Goal: Information Seeking & Learning: Learn about a topic

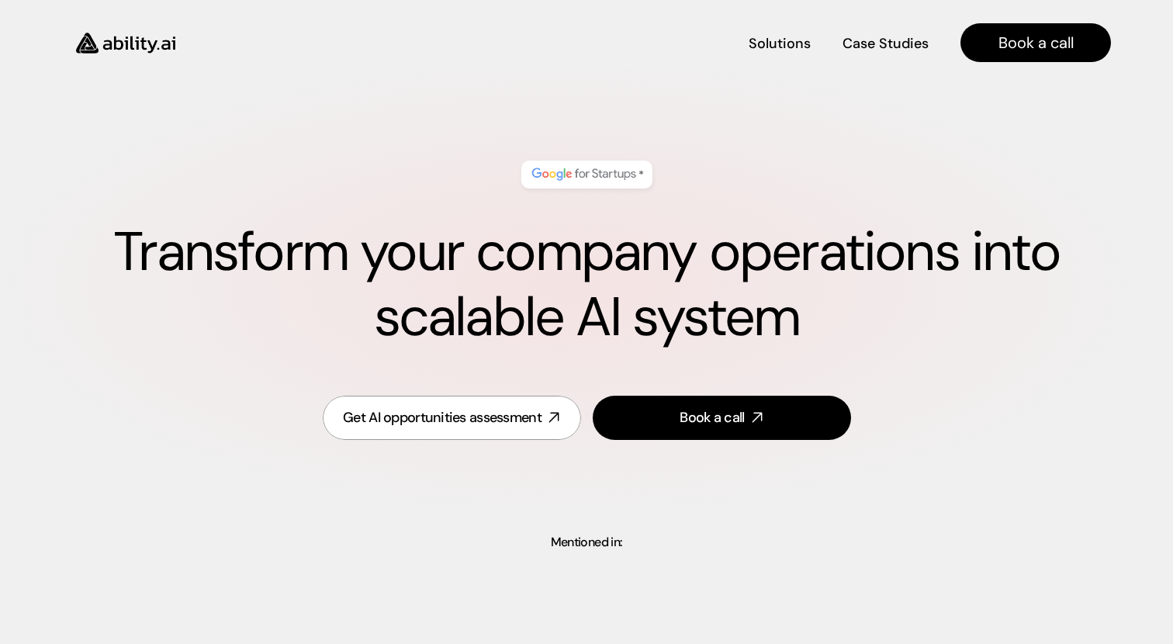
click at [419, 272] on h1 "Transform your company operations into scalable AI system" at bounding box center [586, 285] width 1049 height 130
click at [782, 259] on h1 "Transform your company operations into scalable AI system" at bounding box center [586, 285] width 1049 height 130
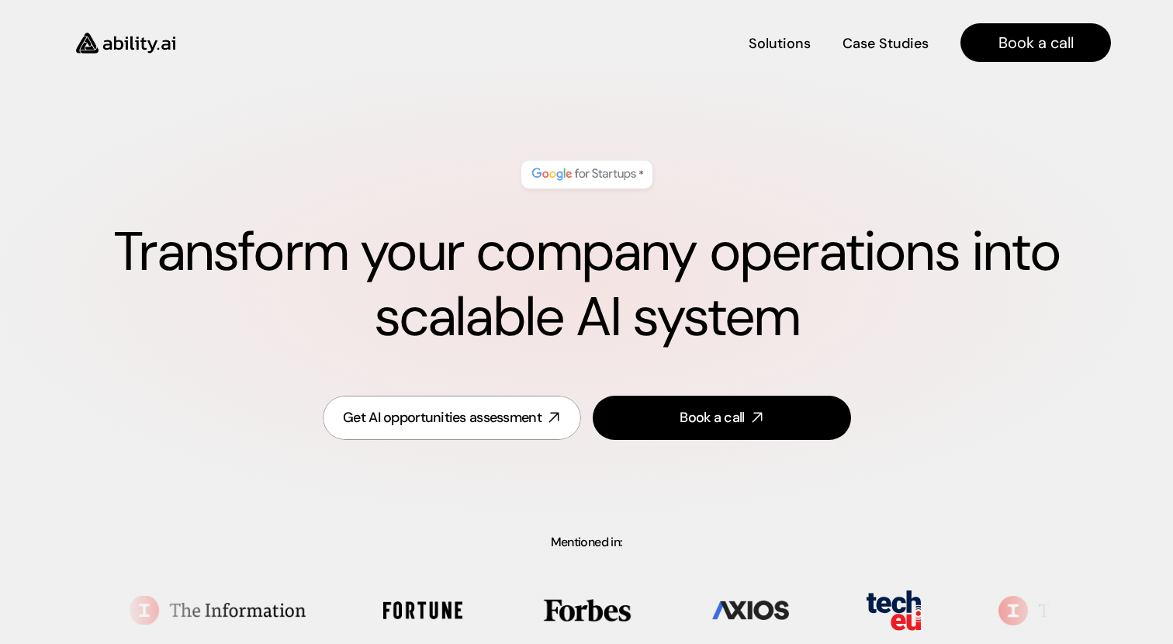
click at [776, 300] on h1 "Transform your company operations into scalable AI system" at bounding box center [586, 285] width 1049 height 130
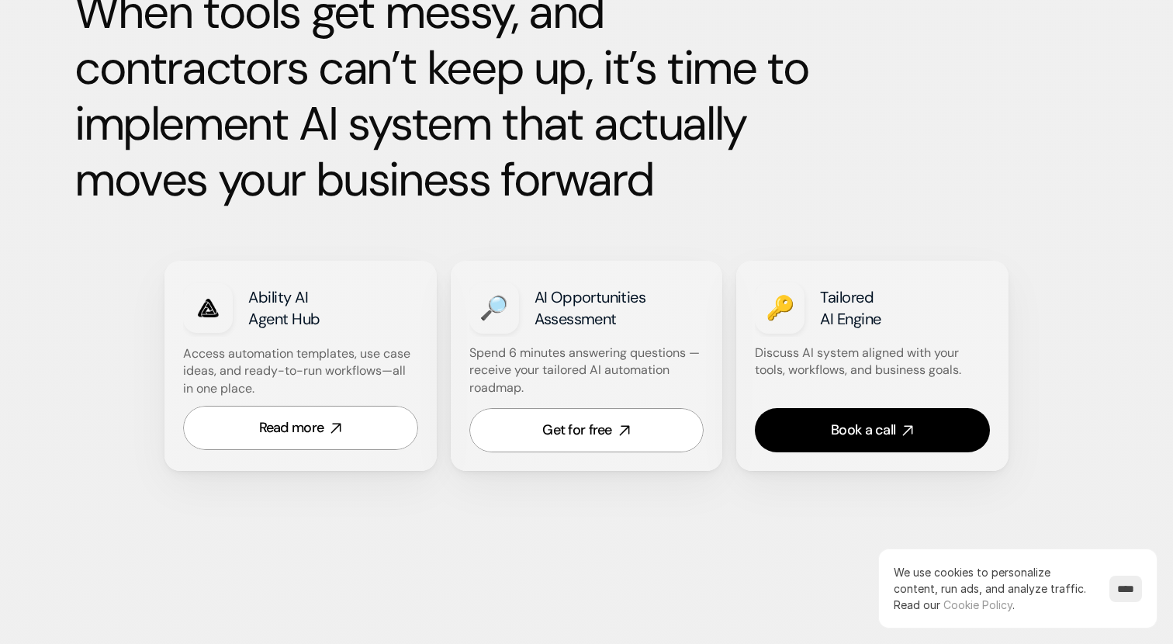
scroll to position [808, 0]
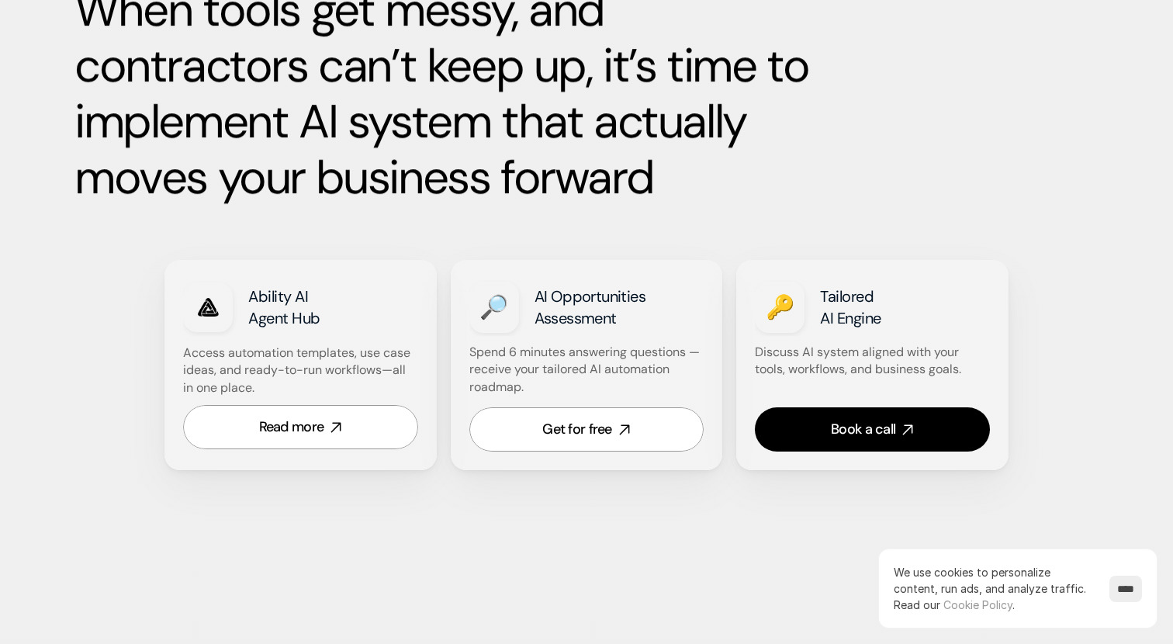
click at [300, 370] on p "Access automation templates, use case ideas, and ready-to-run workflows—all in …" at bounding box center [299, 371] width 233 height 52
click at [322, 391] on p "Access automation templates, use case ideas, and ready-to-run workflows—all in …" at bounding box center [299, 371] width 233 height 52
click at [591, 351] on strong "Spend 6 minutes answering questions — receive your tailored AI automation roadm…" at bounding box center [586, 369] width 234 height 51
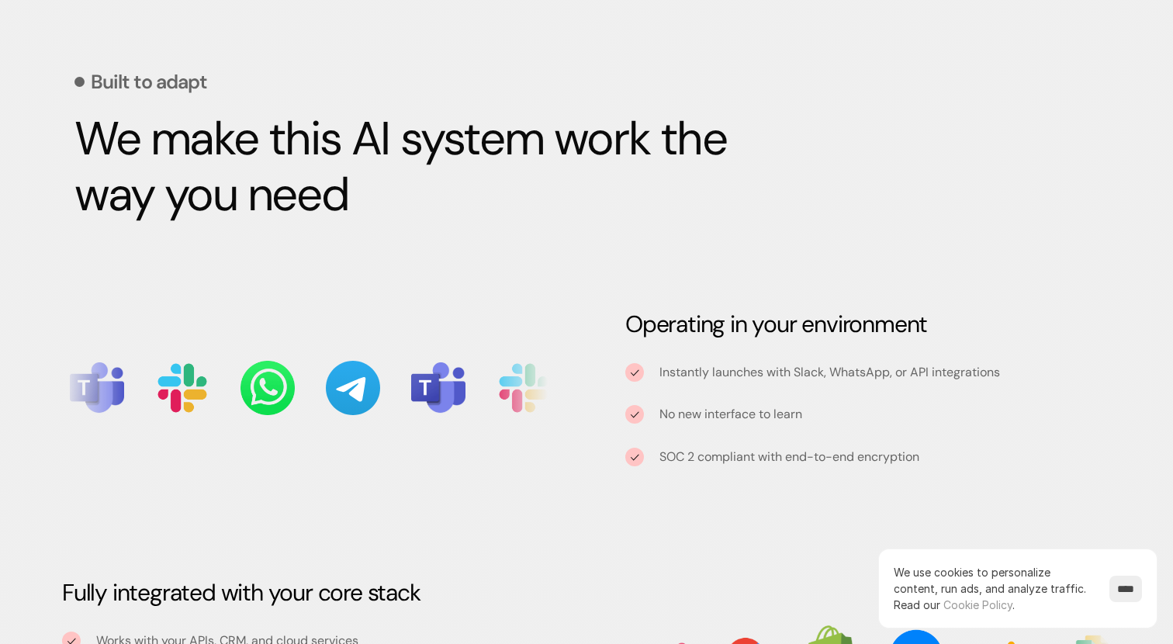
click at [717, 317] on h3 "Operating in your environment" at bounding box center [868, 324] width 486 height 31
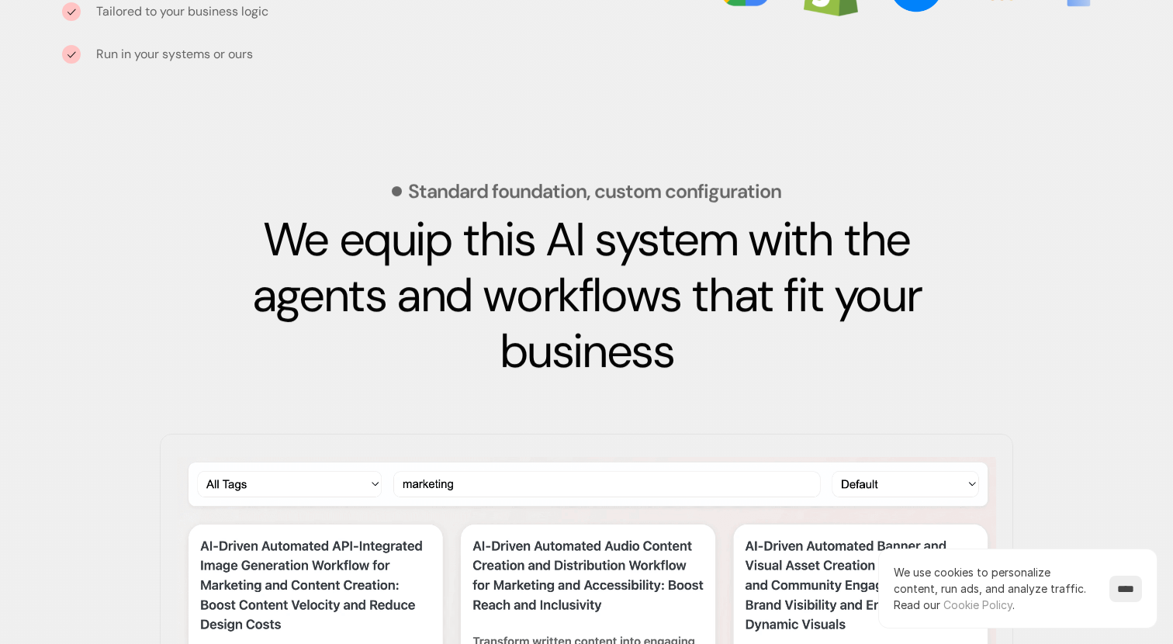
click at [723, 293] on strong "We equip this AI system with the agents and workflows that fit your business" at bounding box center [592, 295] width 680 height 173
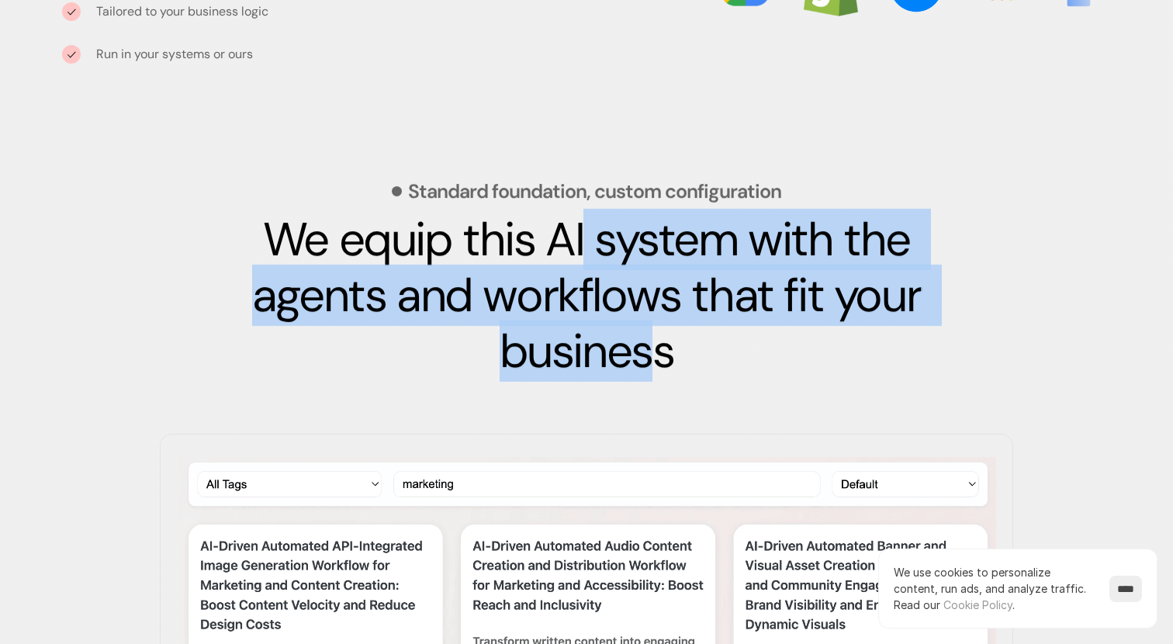
scroll to position [2052, 0]
drag, startPoint x: 582, startPoint y: 229, endPoint x: 688, endPoint y: 358, distance: 167.0
click at [688, 358] on h2 "We equip this AI system with the agents and workflows that fit your business" at bounding box center [586, 295] width 737 height 168
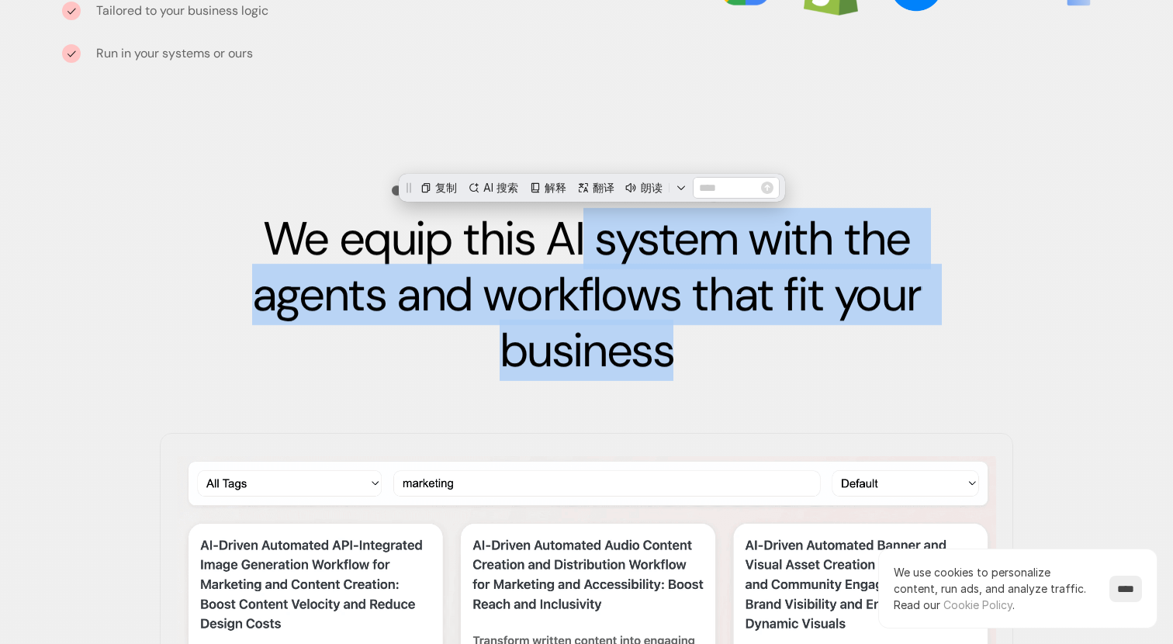
scroll to position [0, 0]
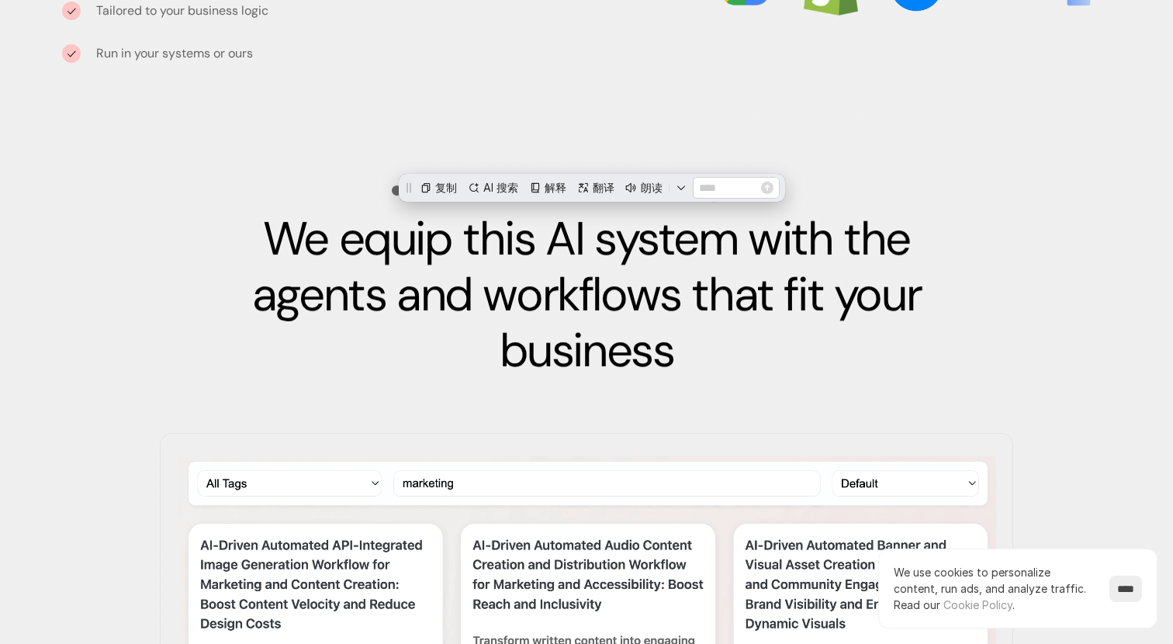
click at [694, 358] on h2 "We equip this AI system with the agents and workflows that fit your business" at bounding box center [586, 295] width 737 height 168
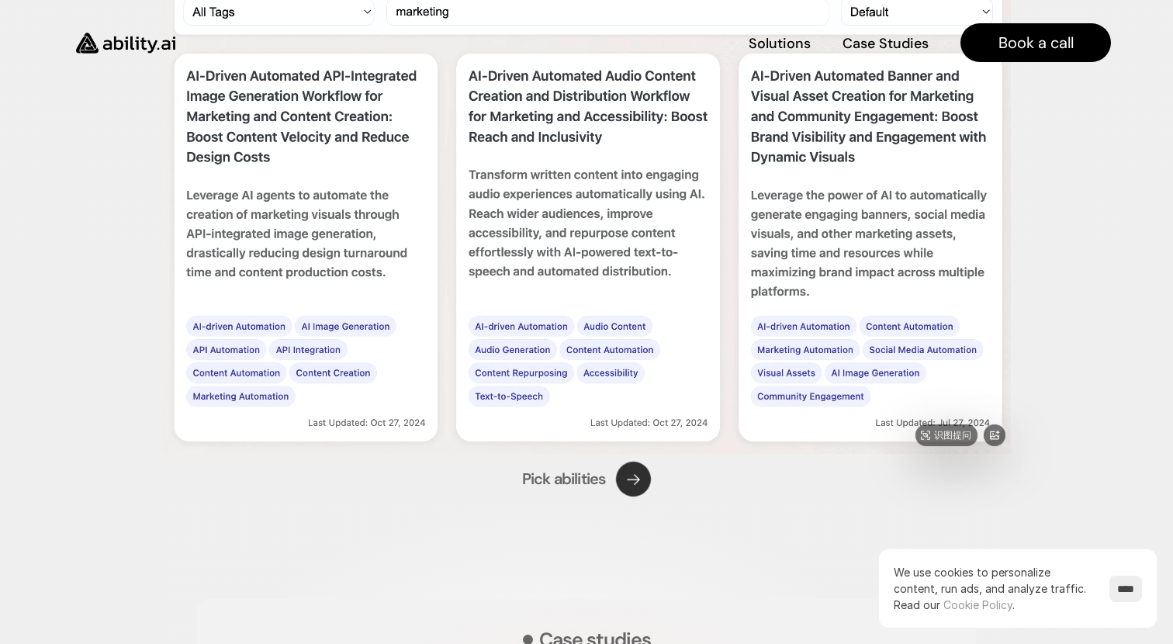
scroll to position [2516, 0]
click at [592, 214] on img at bounding box center [587, 216] width 854 height 478
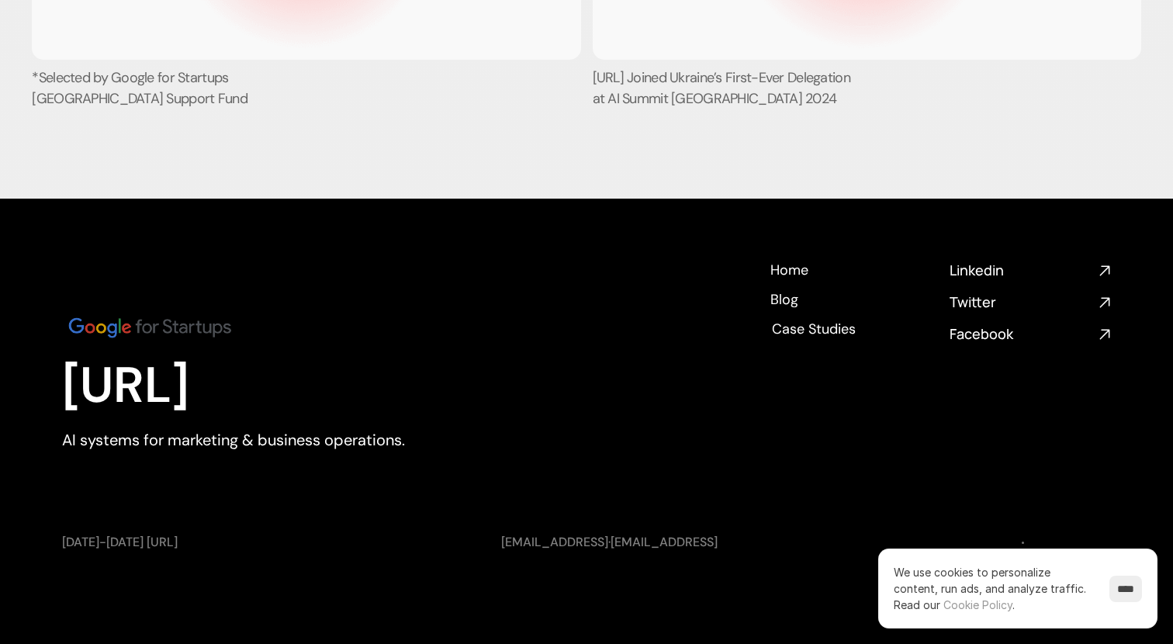
scroll to position [6285, 0]
